Goal: Information Seeking & Learning: Learn about a topic

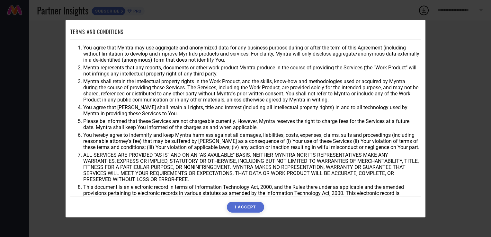
click at [244, 208] on button "I ACCEPT" at bounding box center [245, 207] width 37 height 11
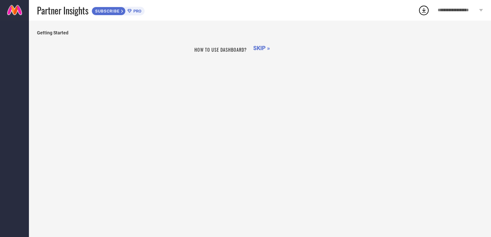
click at [261, 50] on span "SKIP »" at bounding box center [261, 48] width 17 height 7
